Goal: Task Accomplishment & Management: Manage account settings

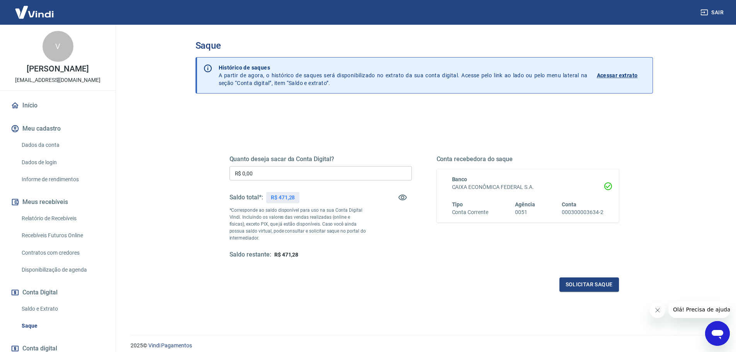
click at [298, 167] on input "R$ 0,00" at bounding box center [321, 173] width 182 height 14
type input "R$ 47,28"
click at [596, 280] on button "Solicitar saque" at bounding box center [589, 284] width 60 height 14
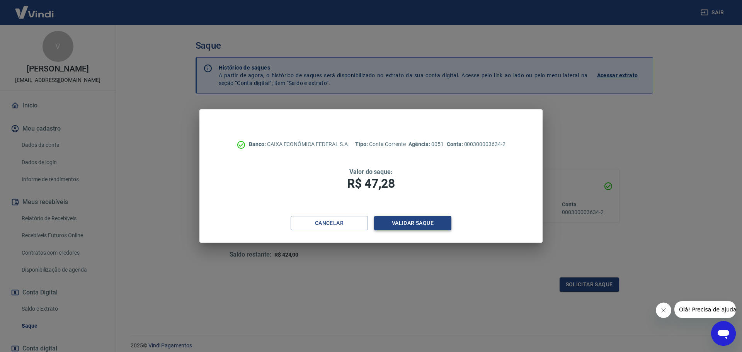
click at [420, 218] on button "Validar saque" at bounding box center [412, 223] width 77 height 14
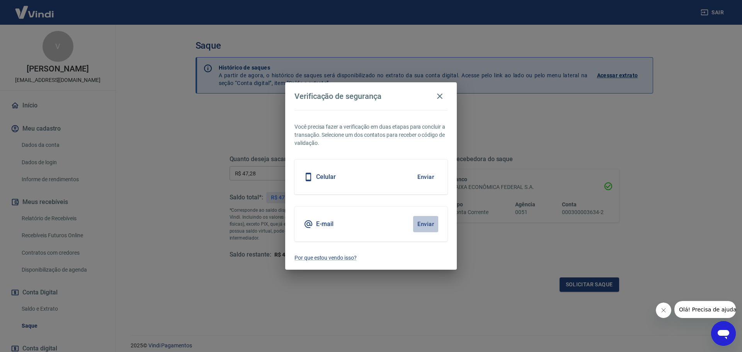
click at [417, 222] on button "Enviar" at bounding box center [425, 224] width 25 height 16
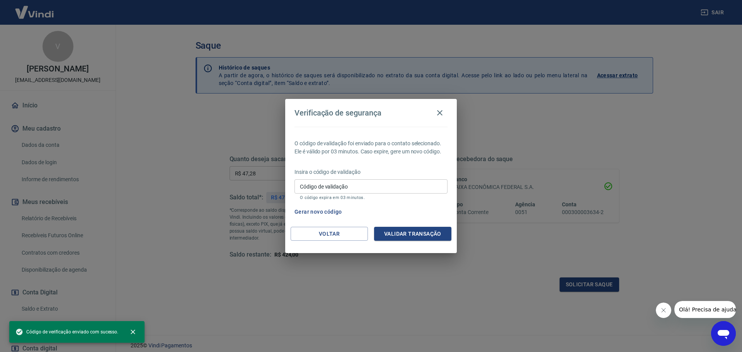
click at [332, 180] on div "Código de validação Código de validação O código expira em 03 minutos." at bounding box center [370, 189] width 153 height 21
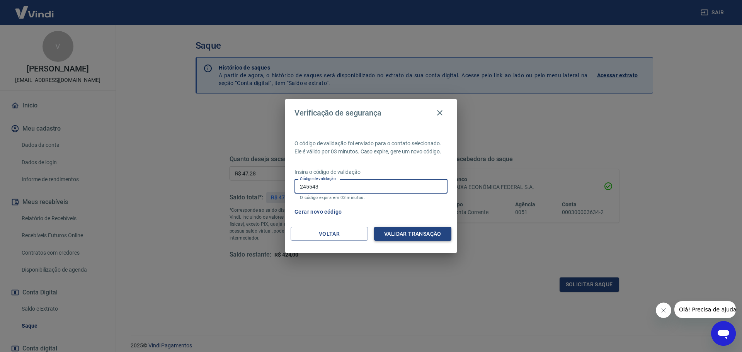
type input "245543"
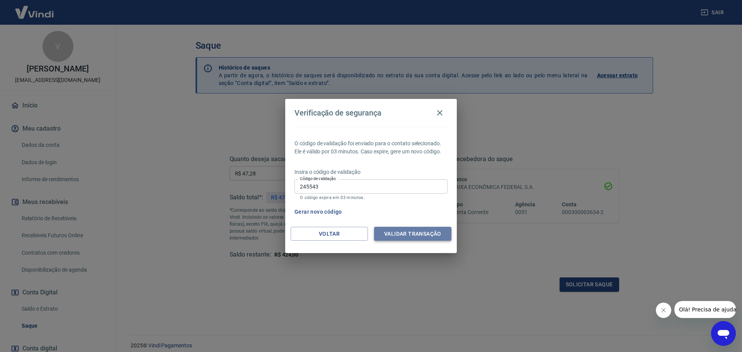
click at [414, 234] on button "Validar transação" at bounding box center [412, 234] width 77 height 14
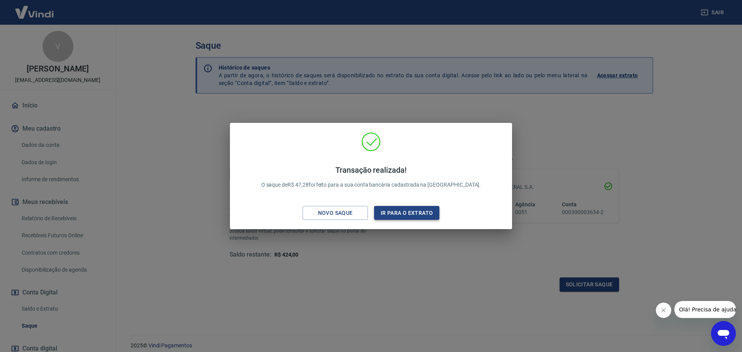
click at [411, 214] on button "Ir para o extrato" at bounding box center [406, 213] width 65 height 14
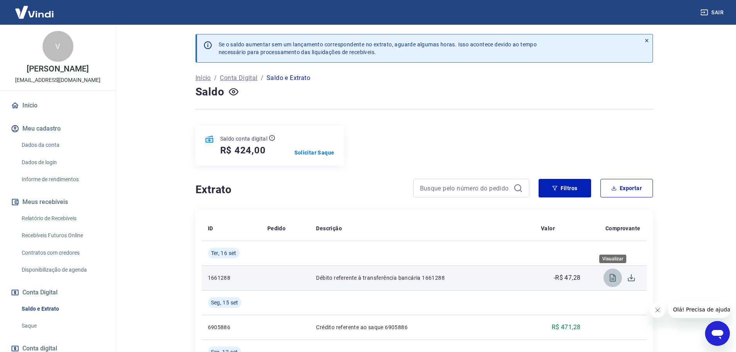
click at [607, 280] on button "Visualizar" at bounding box center [613, 278] width 19 height 19
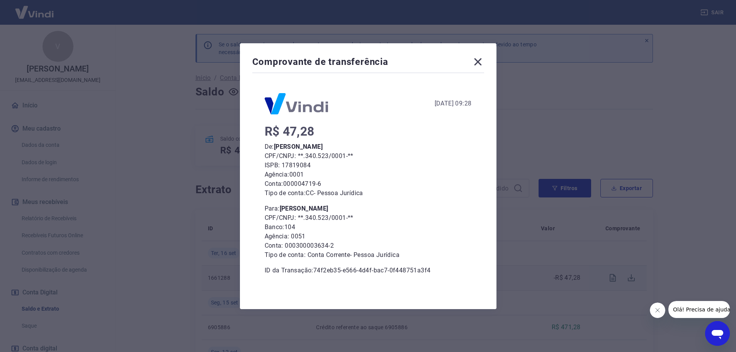
drag, startPoint x: 175, startPoint y: 88, endPoint x: 240, endPoint y: 37, distance: 82.7
click at [177, 84] on div "Comprovante de transferência 16 de Setembro de 2025, 09:28 R$ 47,28 De: Veronic…" at bounding box center [368, 176] width 736 height 352
